Goal: Use online tool/utility: Use online tool/utility

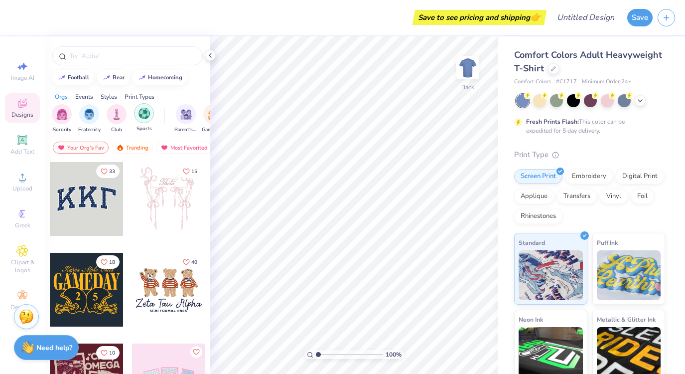
click at [141, 114] on img "filter for Sports" at bounding box center [144, 113] width 11 height 11
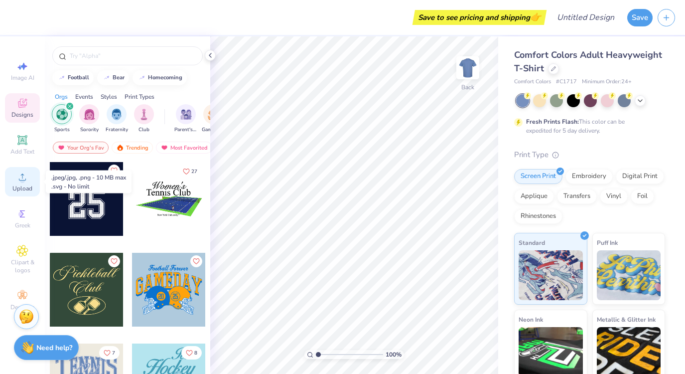
click at [25, 180] on icon at bounding box center [22, 177] width 12 height 12
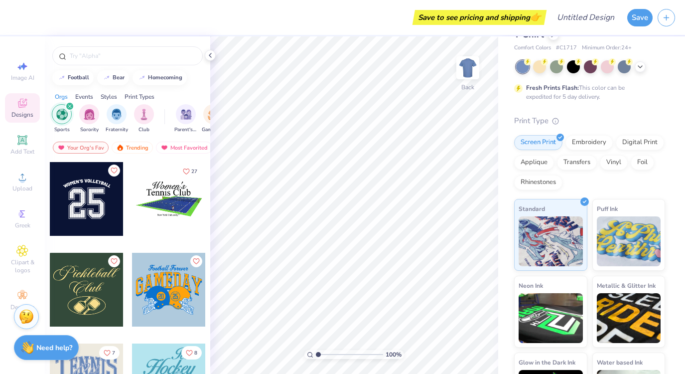
scroll to position [9, 0]
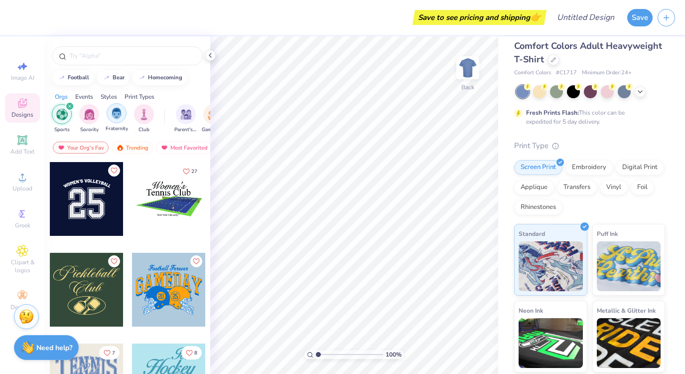
click at [111, 119] on img "filter for Fraternity" at bounding box center [116, 113] width 11 height 11
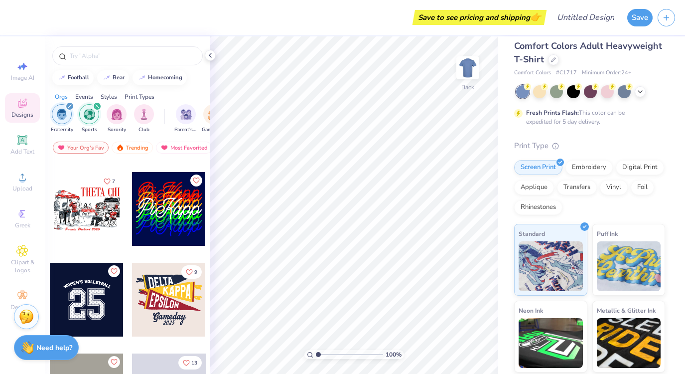
scroll to position [175, 0]
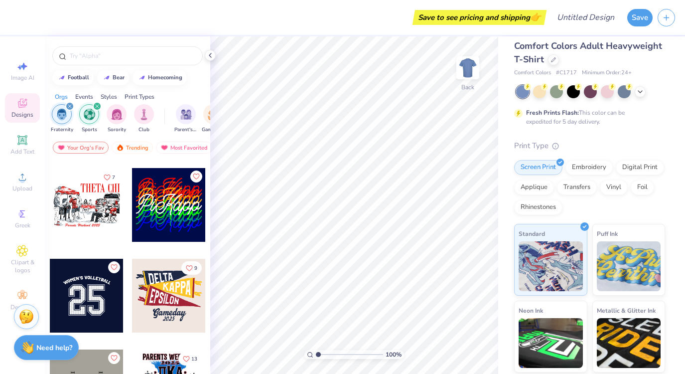
click at [72, 108] on div "filter for Fraternity" at bounding box center [69, 106] width 9 height 9
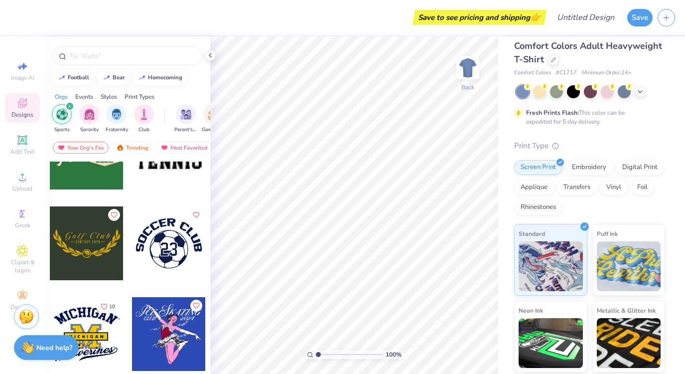
scroll to position [300, 0]
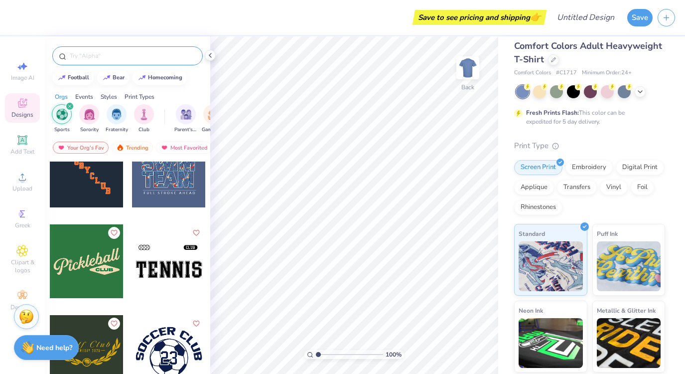
click at [121, 55] on input "text" at bounding box center [133, 56] width 128 height 10
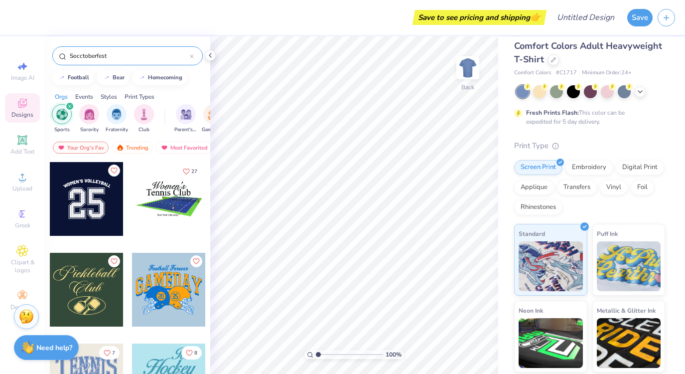
type input "Socctoberfest"
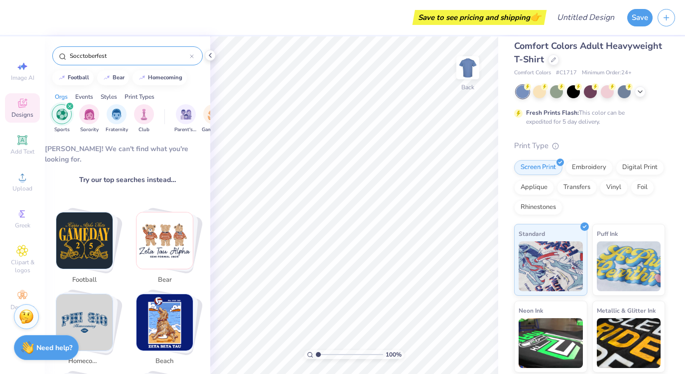
scroll to position [22, 0]
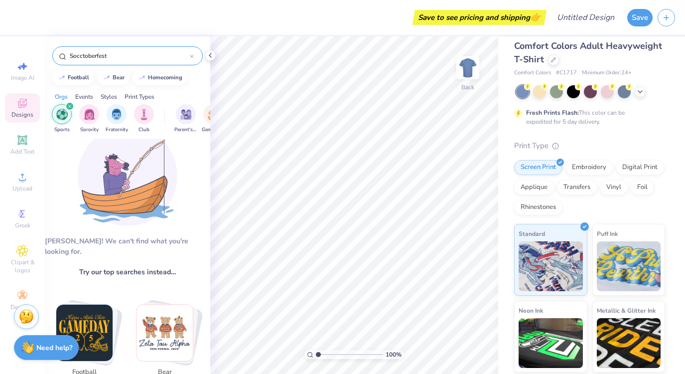
click at [102, 54] on input "Socctoberfest" at bounding box center [129, 56] width 121 height 10
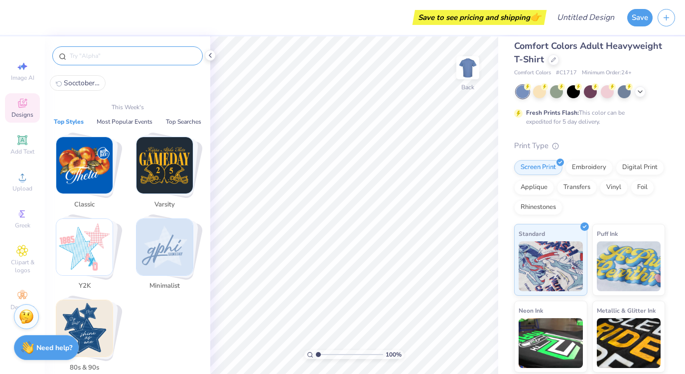
click at [129, 58] on input "text" at bounding box center [133, 56] width 128 height 10
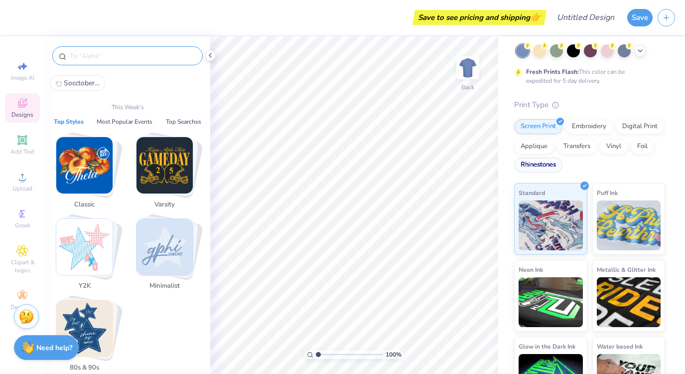
scroll to position [84, 0]
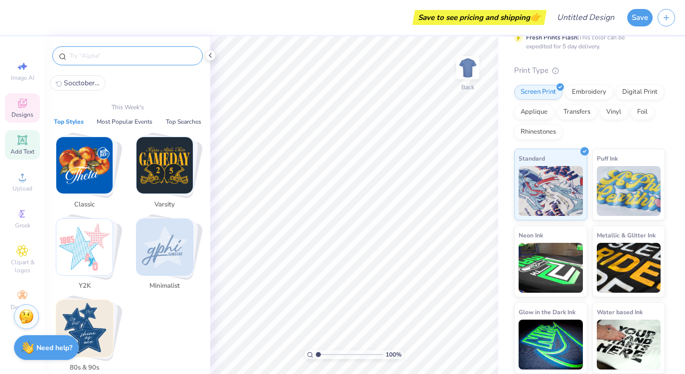
click at [24, 146] on icon at bounding box center [22, 140] width 12 height 12
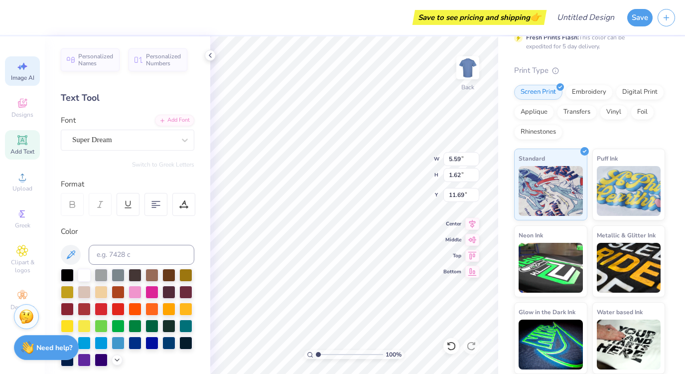
click at [21, 73] on div "Image AI" at bounding box center [22, 70] width 35 height 29
select select "4"
